Goal: Task Accomplishment & Management: Use online tool/utility

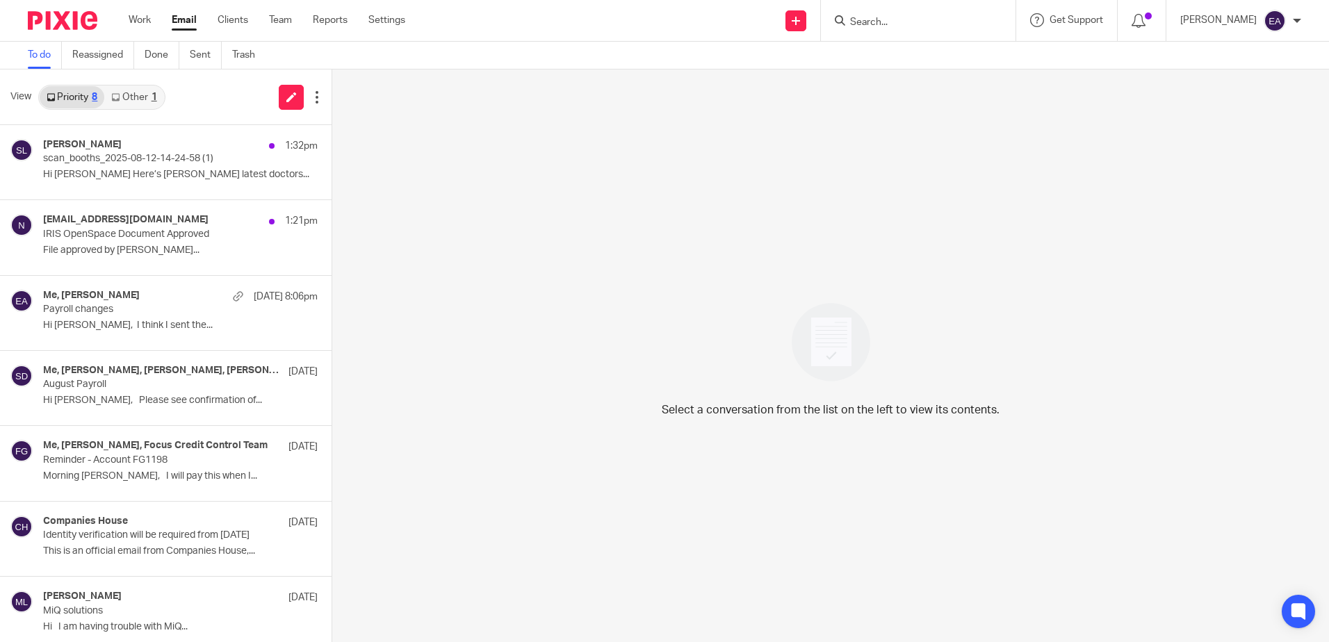
click at [913, 22] on input "Search" at bounding box center [911, 23] width 125 height 13
type input "s"
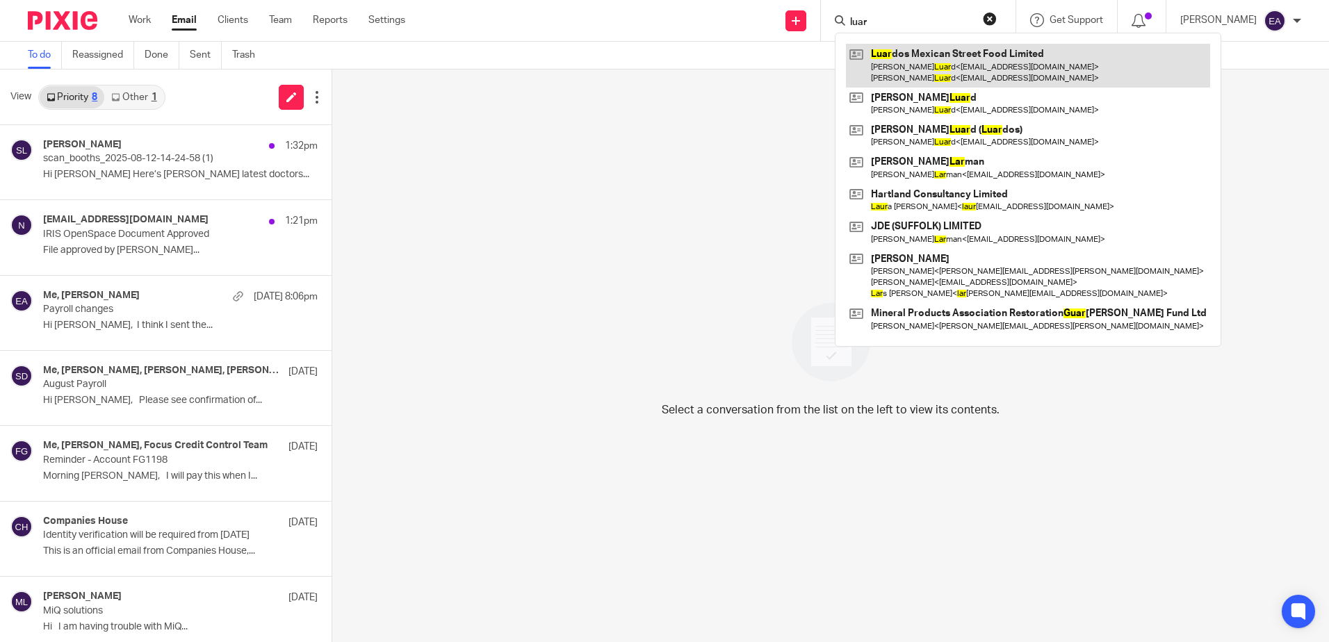
type input "luar"
click at [944, 70] on link at bounding box center [1028, 65] width 364 height 43
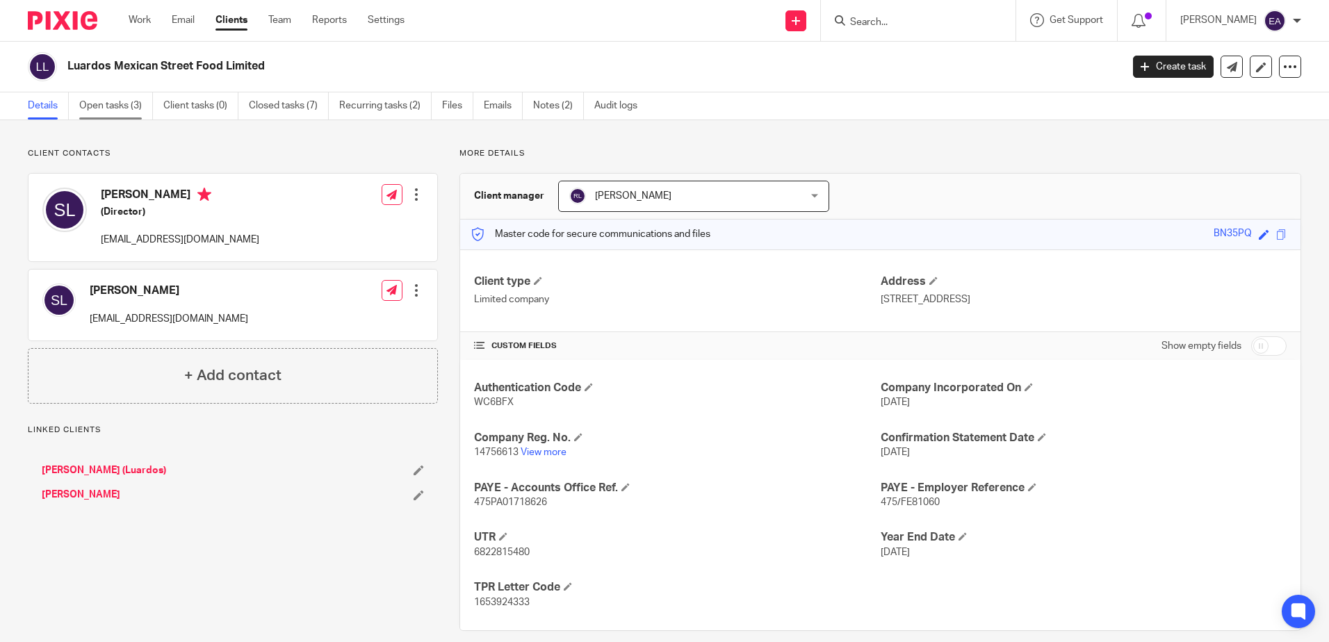
click at [114, 102] on link "Open tasks (3)" at bounding box center [116, 105] width 74 height 27
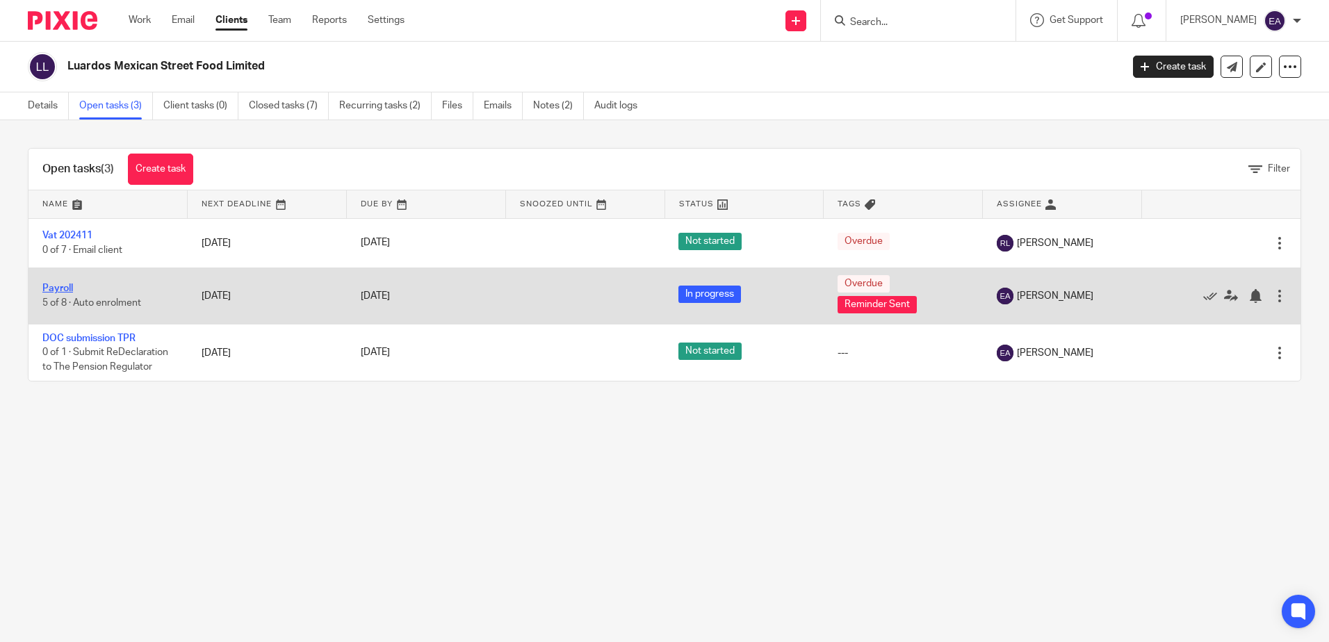
click at [54, 285] on link "Payroll" at bounding box center [57, 289] width 31 height 10
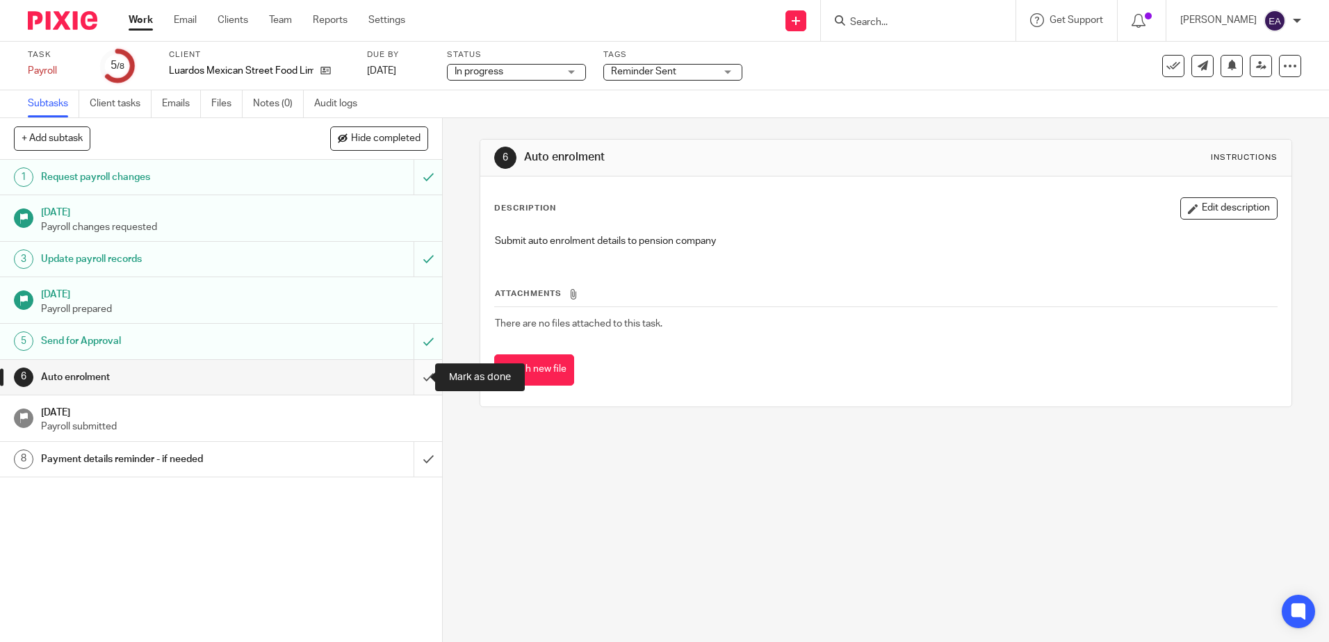
click at [413, 380] on input "submit" at bounding box center [221, 377] width 442 height 35
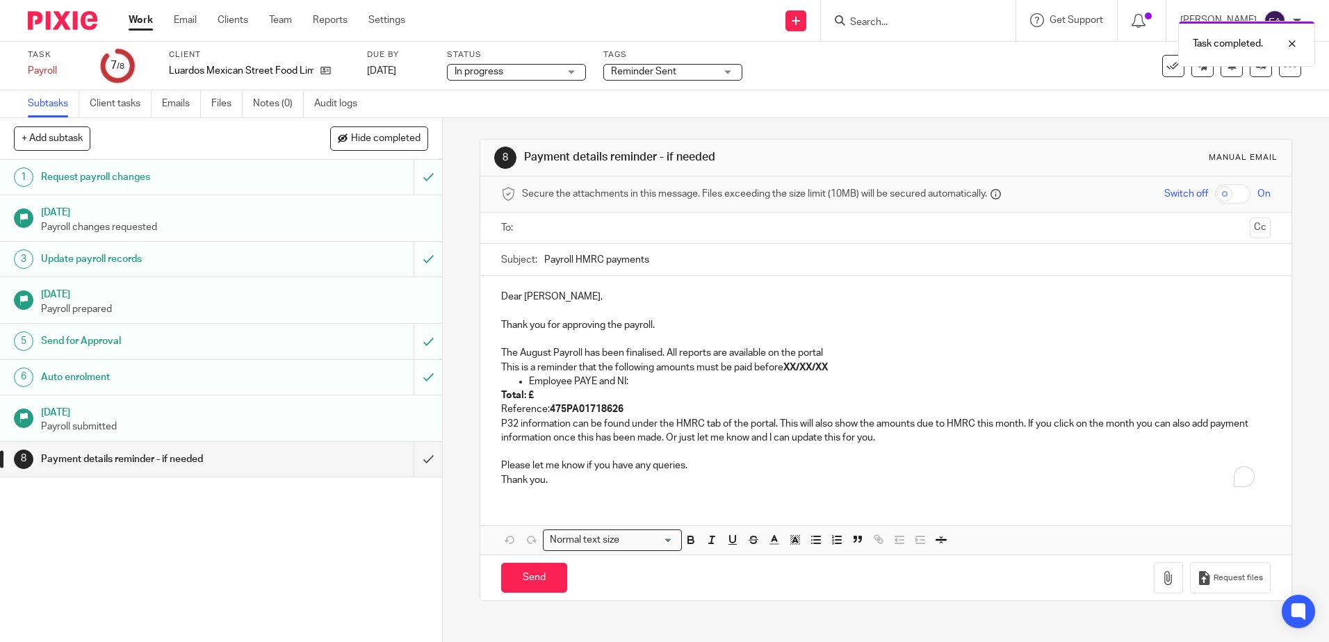
click at [545, 223] on input "text" at bounding box center [885, 228] width 717 height 16
click at [514, 300] on p "Dear Simon," at bounding box center [885, 300] width 769 height 14
drag, startPoint x: 520, startPoint y: 300, endPoint x: 490, endPoint y: 304, distance: 30.1
click at [490, 304] on div "Dear Simon, Thank you for approving the payroll. The August Payroll has been fi…" at bounding box center [885, 390] width 810 height 222
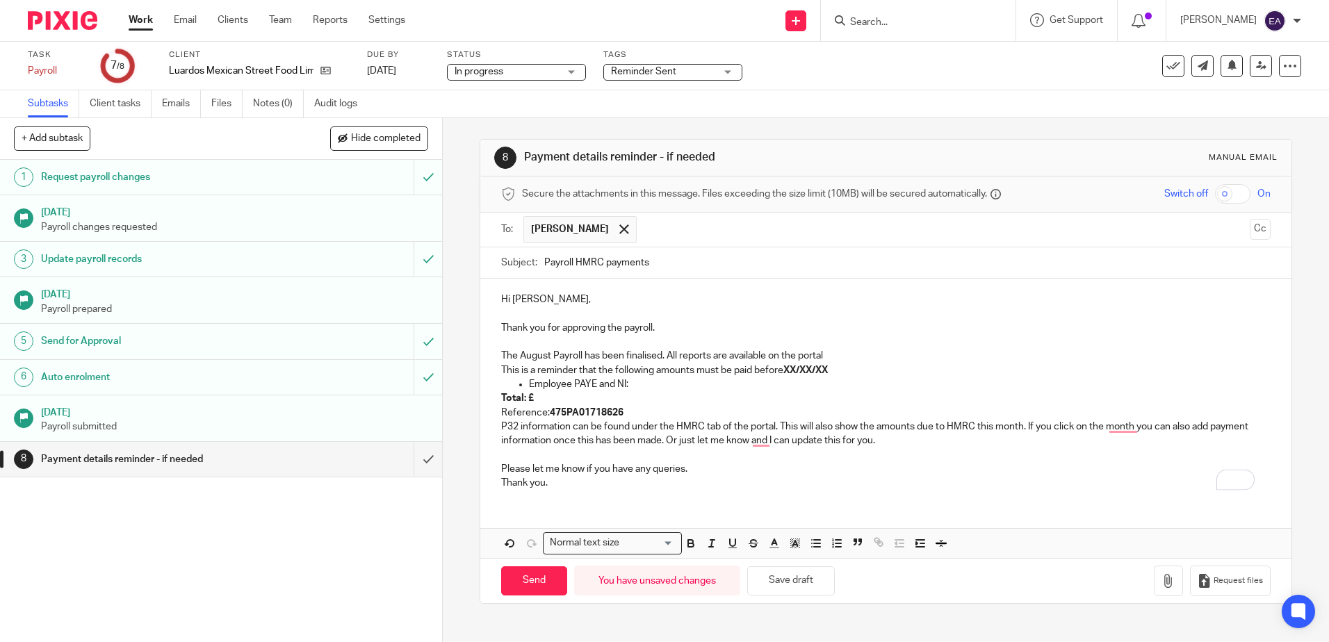
click at [672, 327] on p "Thank you for approving the payroll." at bounding box center [885, 328] width 769 height 14
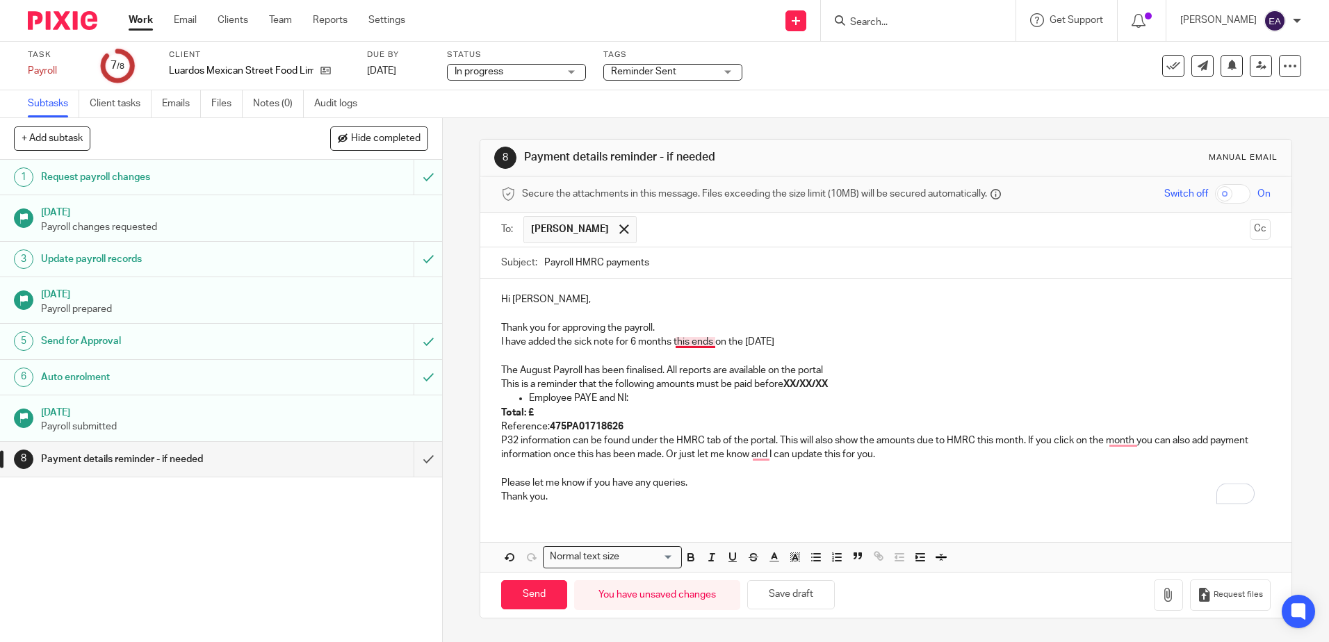
drag, startPoint x: 692, startPoint y: 346, endPoint x: 669, endPoint y: 354, distance: 25.1
click at [669, 354] on p "To enrich screen reader interactions, please activate Accessibility in Grammarl…" at bounding box center [885, 356] width 769 height 14
click at [696, 341] on p "I have added the sick note for 6 months this ends on the 11th Feb 2026" at bounding box center [885, 342] width 769 height 14
drag, startPoint x: 841, startPoint y: 384, endPoint x: 784, endPoint y: 380, distance: 57.1
click at [784, 380] on p "This is a reminder that the following amounts must be paid before XX/XX/XX" at bounding box center [885, 384] width 769 height 14
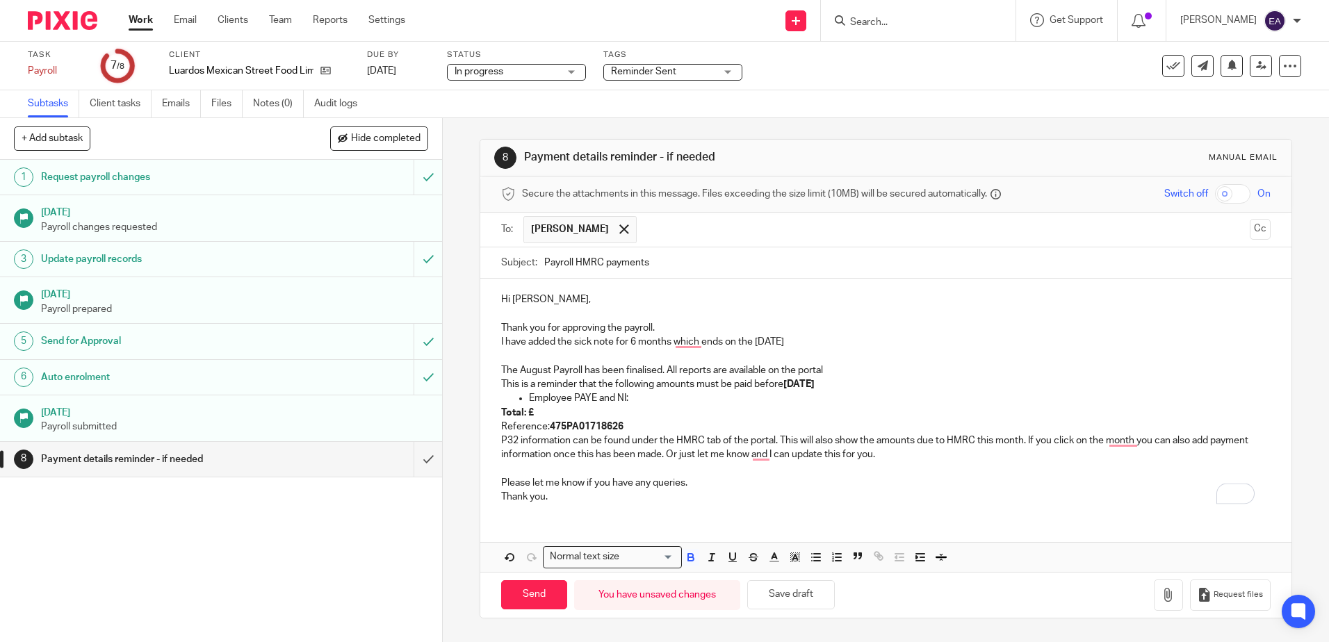
click at [550, 414] on p "Total: £" at bounding box center [885, 413] width 769 height 14
click at [542, 410] on p "Total: £" at bounding box center [885, 413] width 769 height 14
click at [629, 423] on p "Reference: 475PA01718626" at bounding box center [885, 427] width 769 height 14
click at [526, 592] on input "Send" at bounding box center [534, 595] width 66 height 30
type input "Sent"
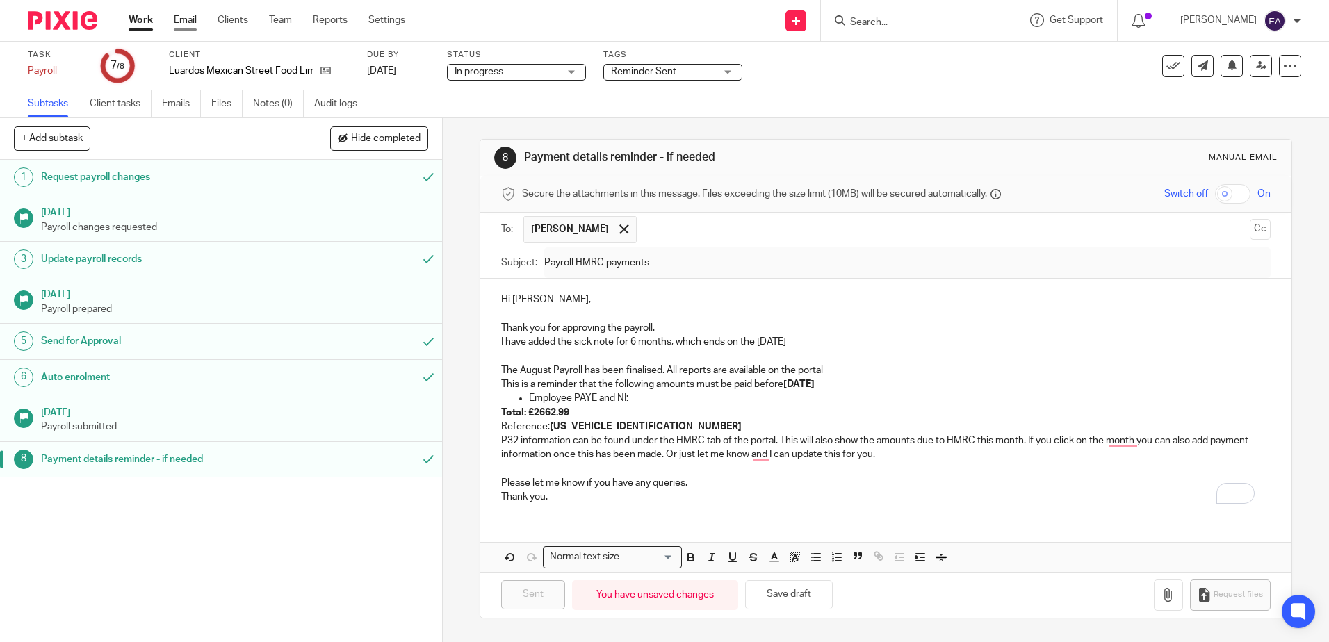
click at [186, 20] on link "Email" at bounding box center [185, 20] width 23 height 14
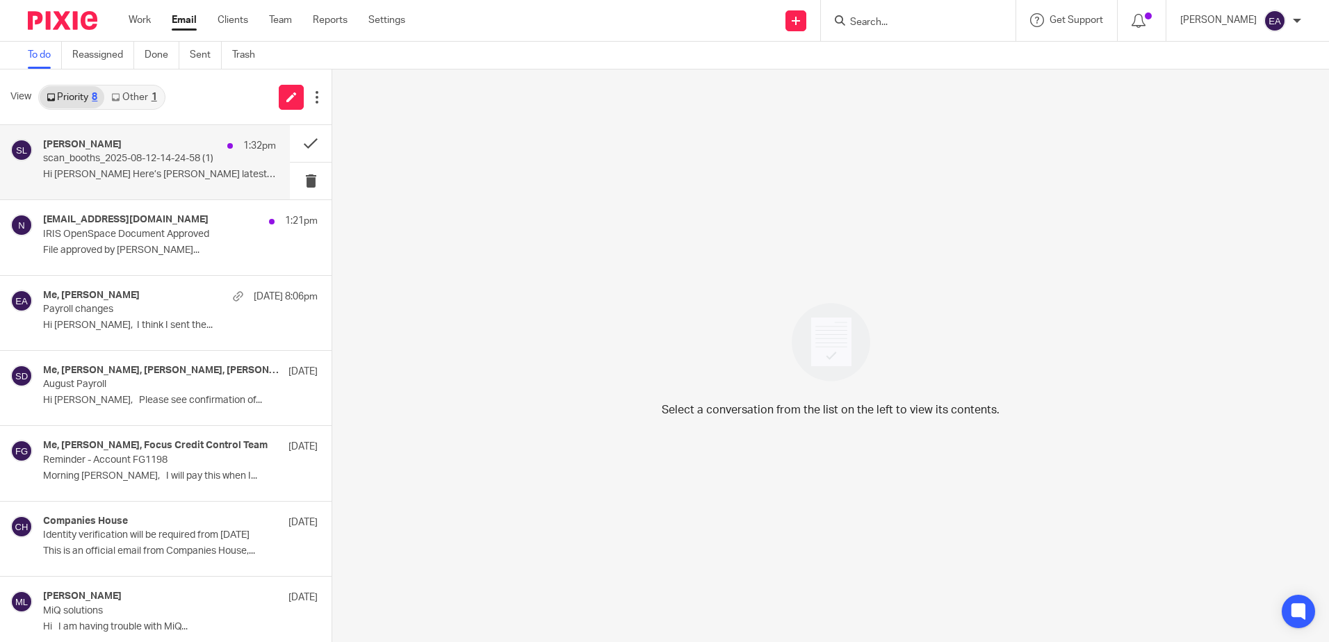
click at [170, 167] on div "[PERSON_NAME] 1:32pm scan_booths_2025-08-12-14-24-58 (1) Hi [PERSON_NAME] Here’…" at bounding box center [159, 162] width 233 height 47
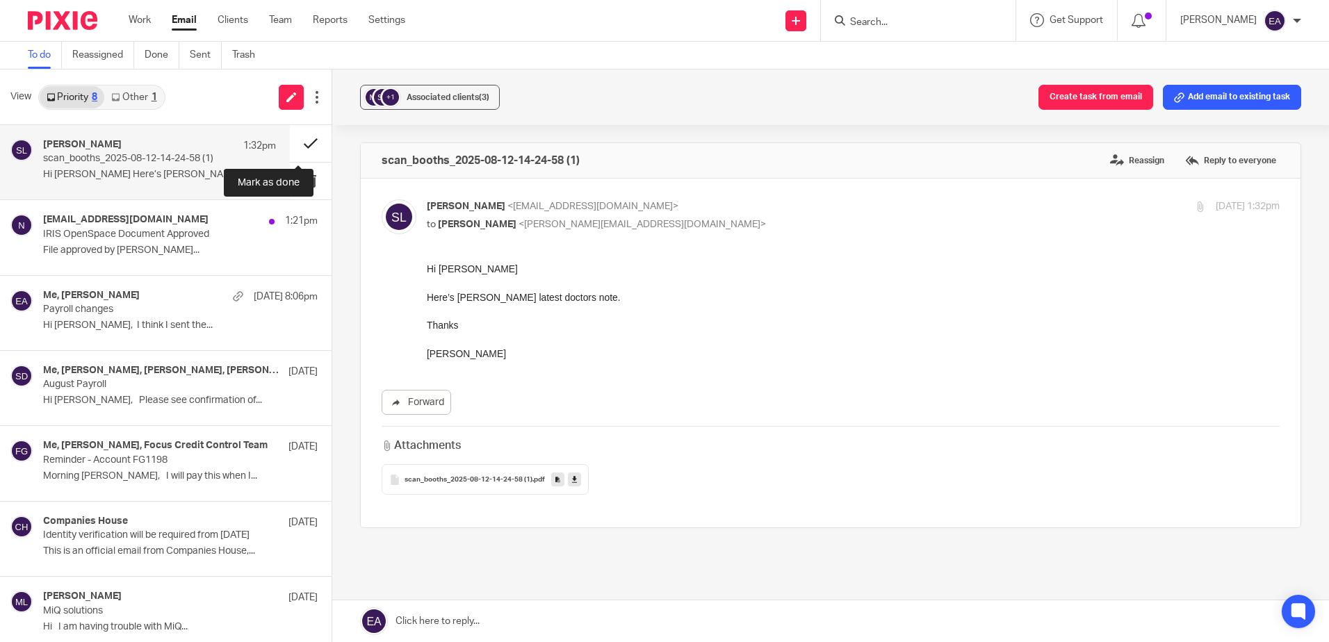
click at [299, 142] on button at bounding box center [311, 143] width 42 height 37
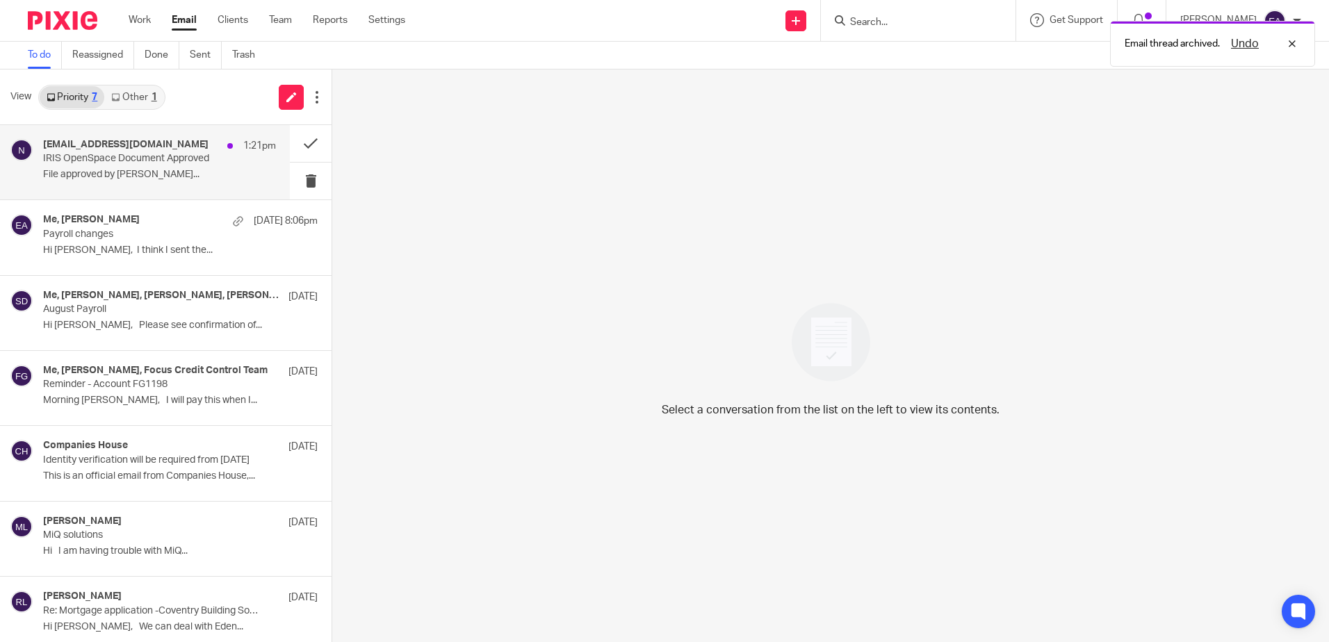
click at [129, 157] on p "IRIS OpenSpace Document Approved" at bounding box center [136, 159] width 186 height 12
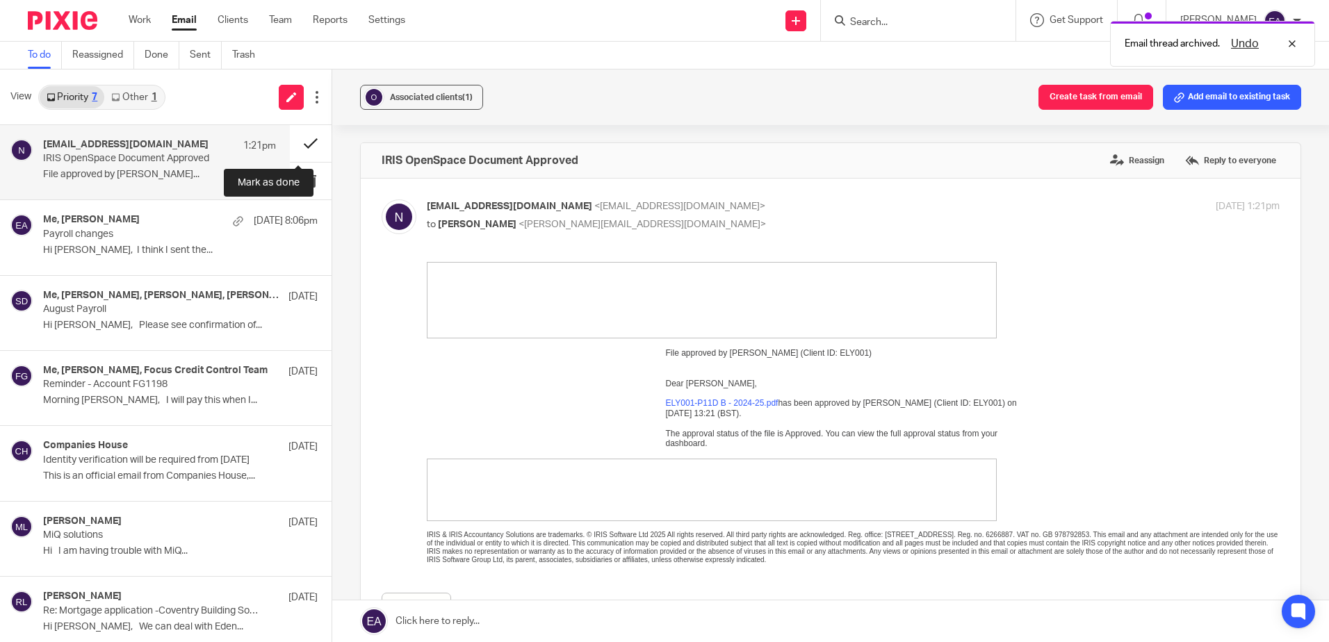
click at [304, 142] on button at bounding box center [311, 143] width 42 height 37
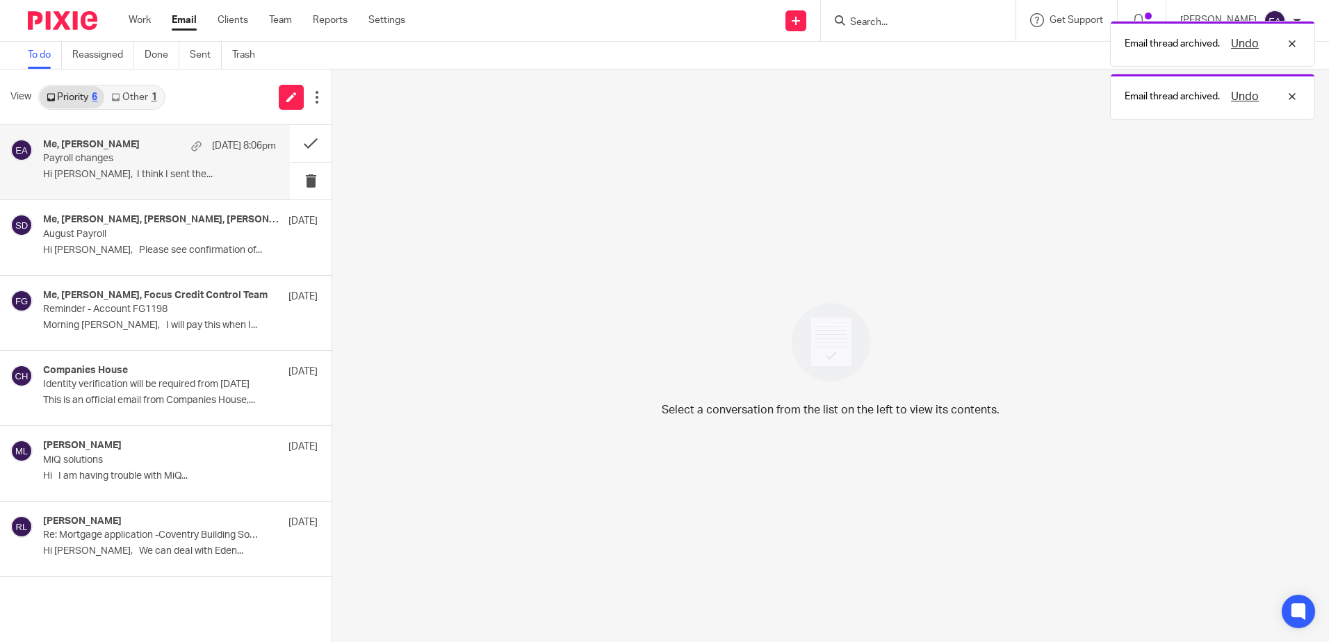
click at [113, 152] on div "Me, [PERSON_NAME] [DATE] 8:06pm" at bounding box center [159, 146] width 233 height 14
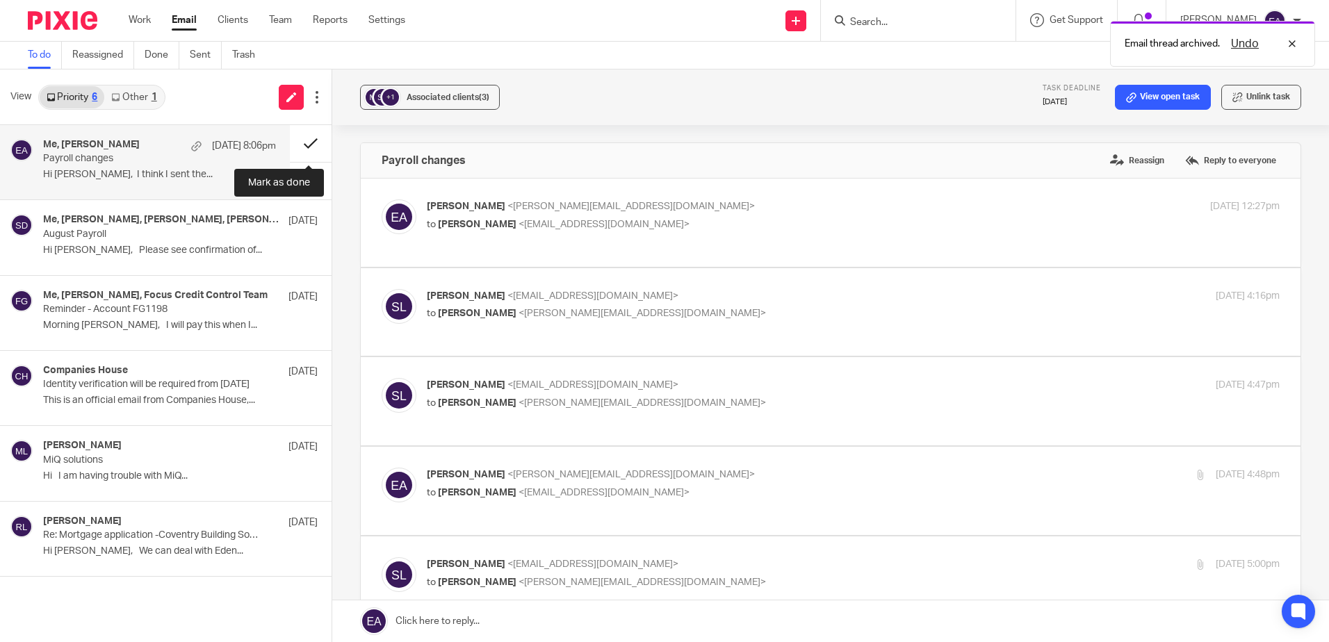
click at [311, 142] on button at bounding box center [311, 143] width 42 height 37
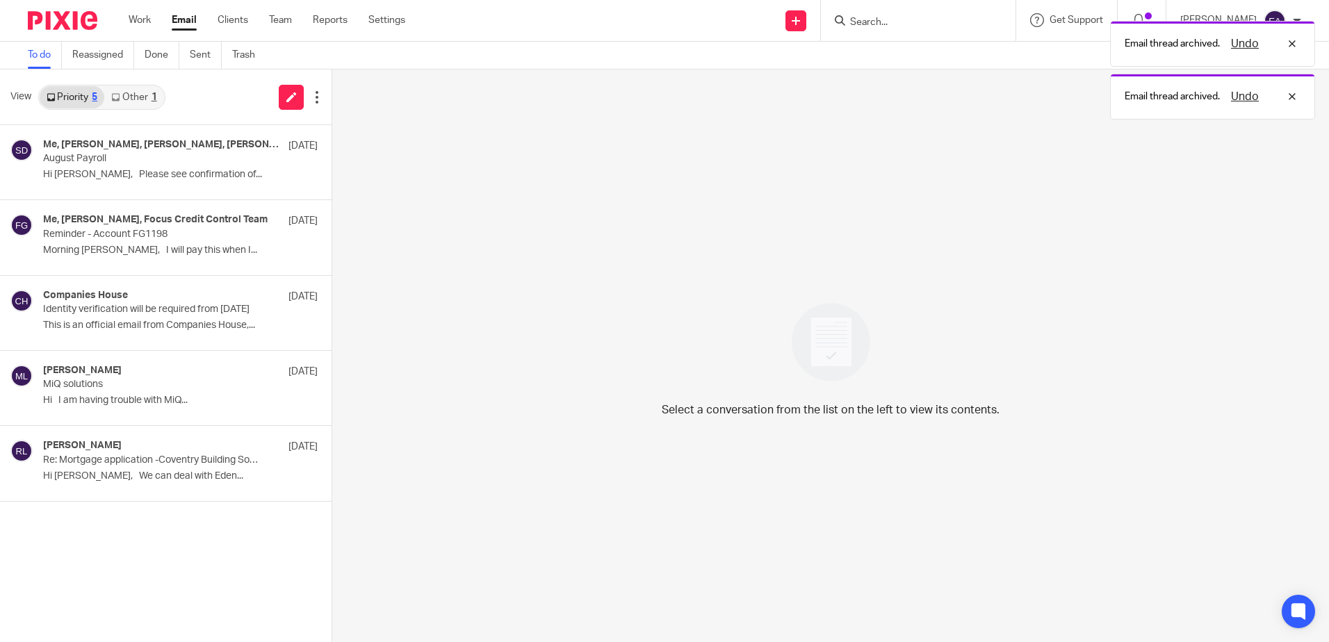
click at [135, 90] on link "Other 1" at bounding box center [133, 97] width 59 height 22
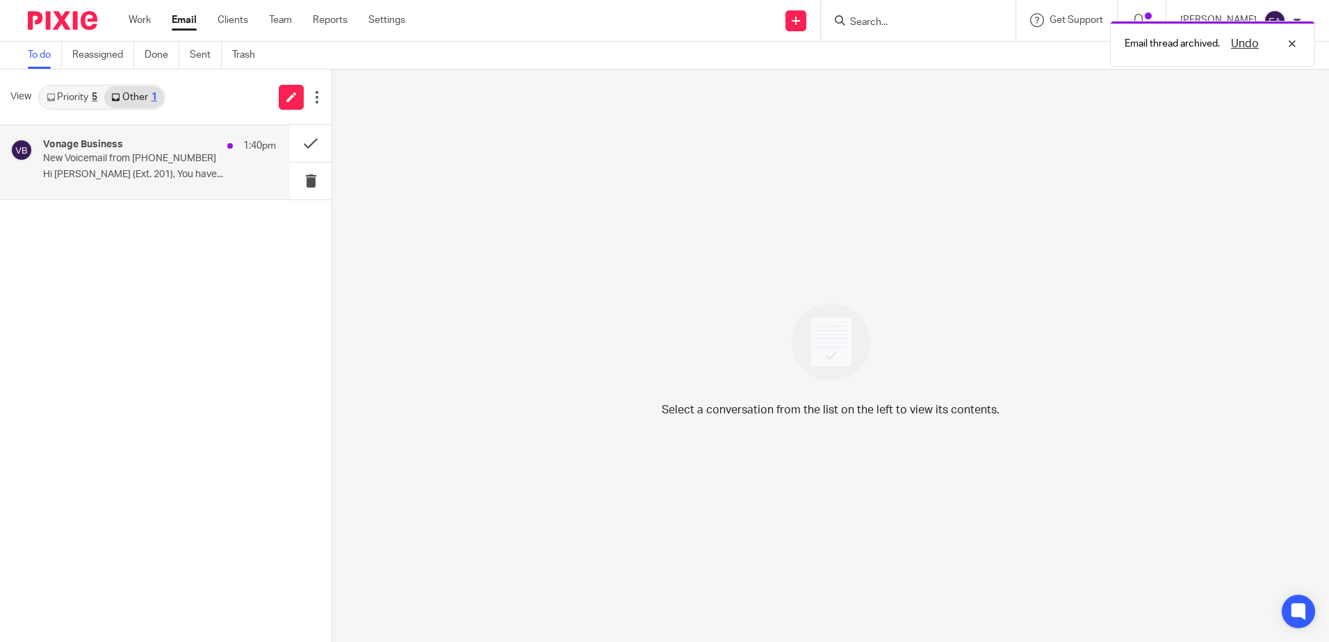
click at [153, 161] on p "New Voicemail from [PHONE_NUMBER]" at bounding box center [136, 159] width 186 height 12
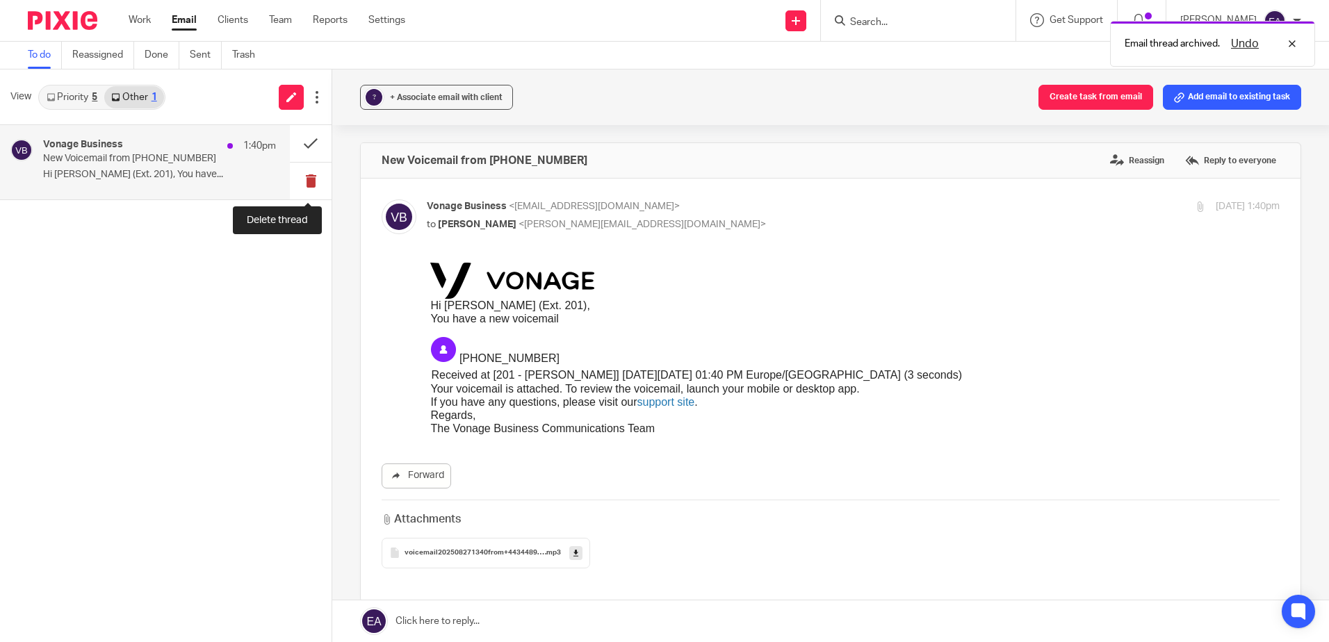
click at [311, 181] on button at bounding box center [311, 181] width 42 height 37
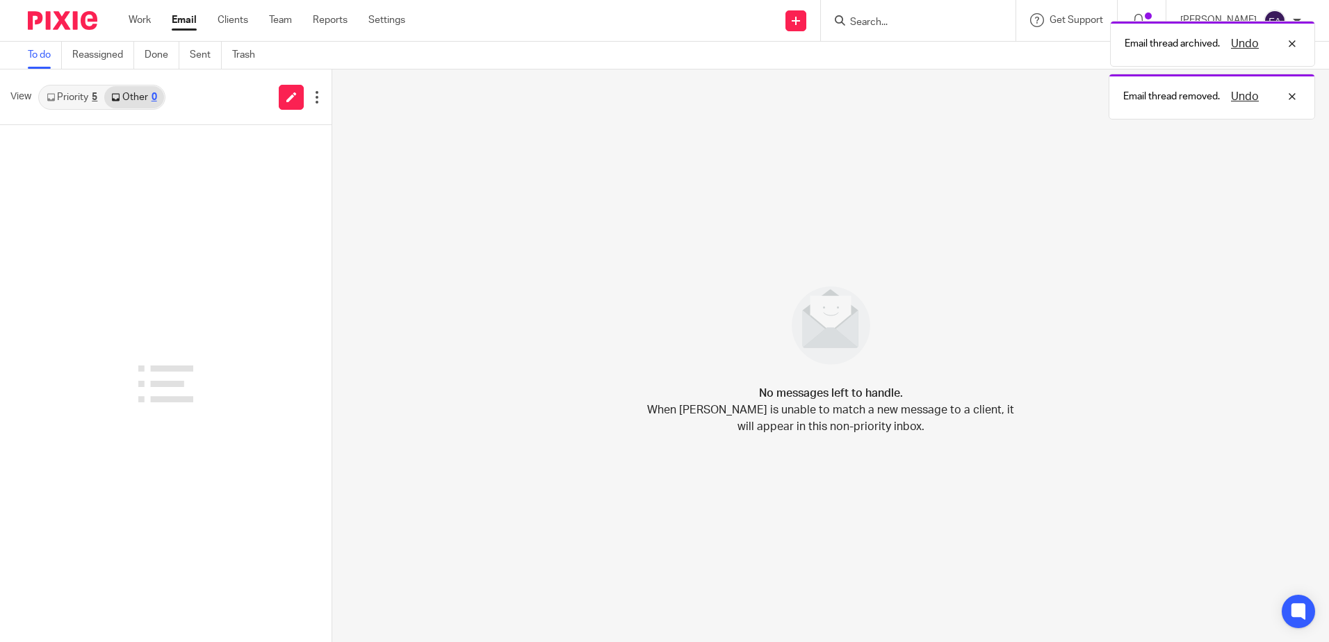
click at [75, 97] on link "Priority 5" at bounding box center [72, 97] width 65 height 22
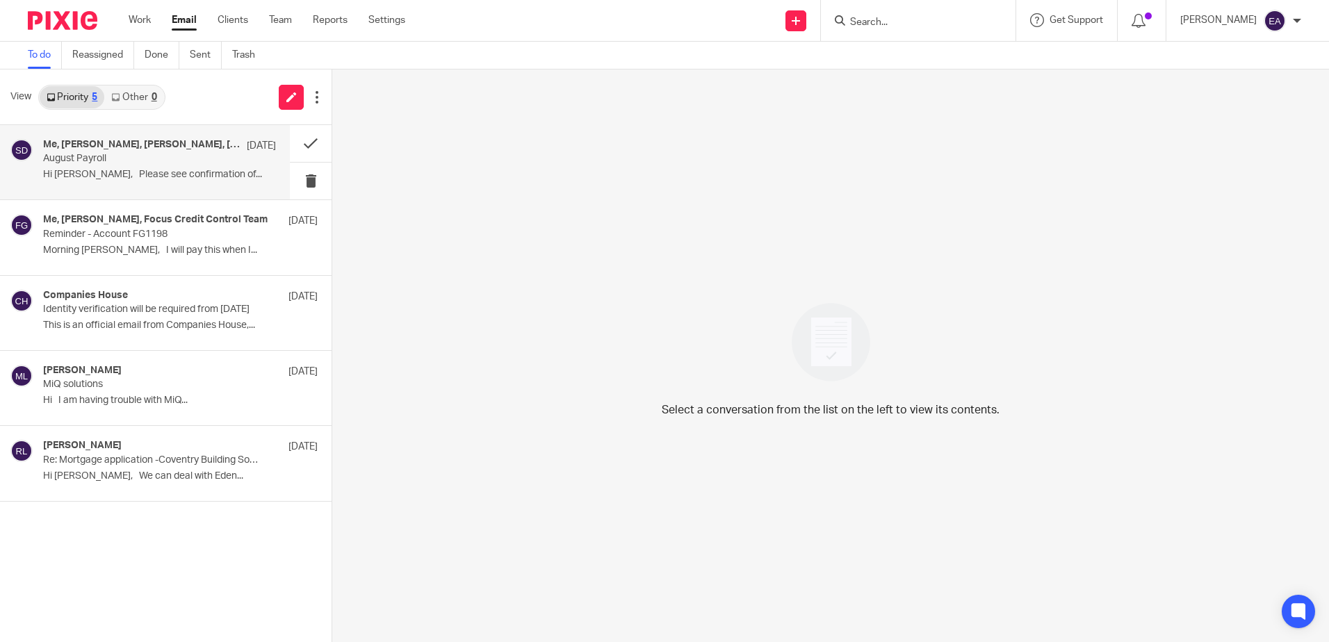
click at [190, 174] on p "Hi [PERSON_NAME], Please see confirmation of..." at bounding box center [159, 175] width 233 height 12
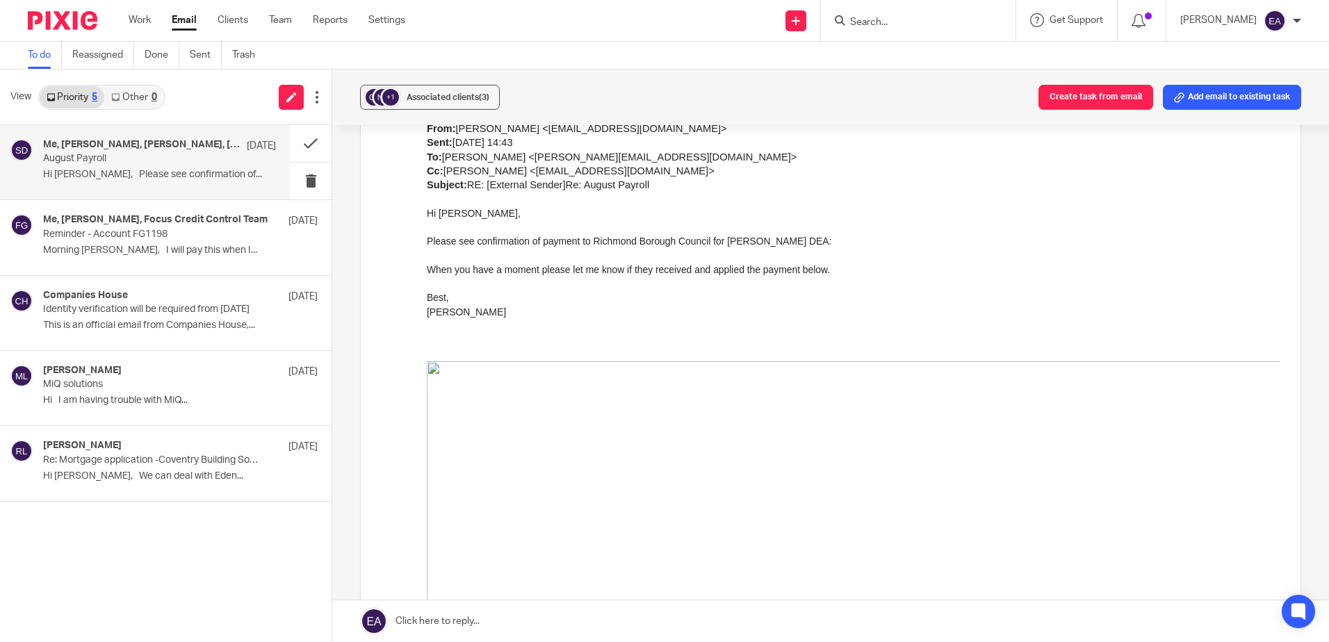
scroll to position [1182, 0]
